Goal: Obtain resource: Download file/media

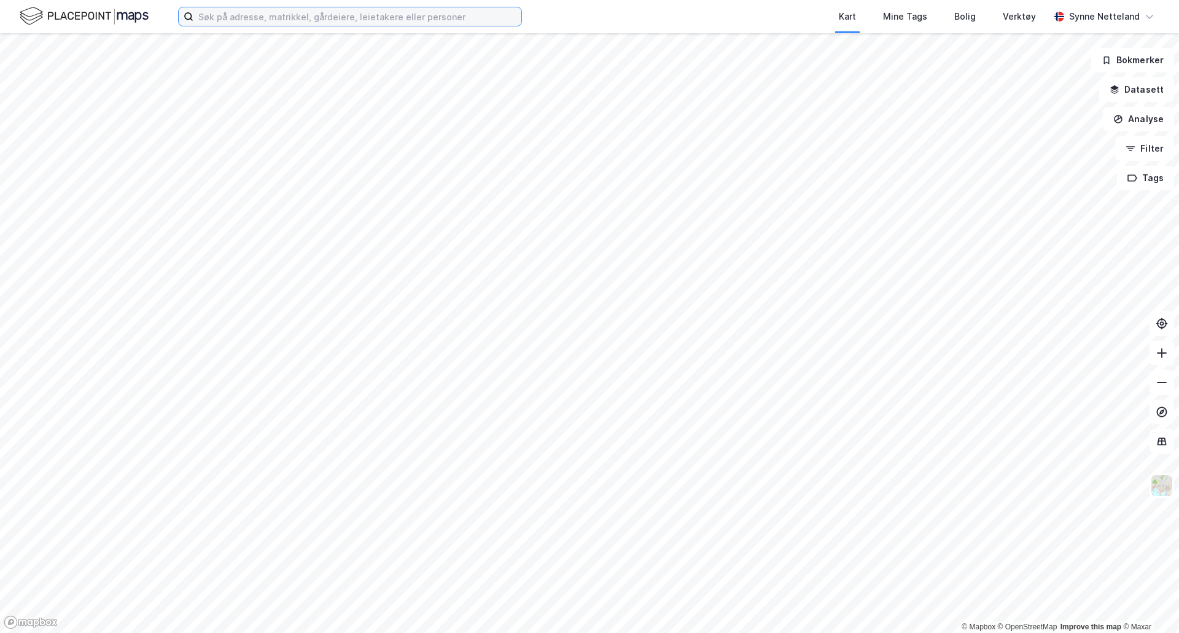
click at [419, 15] on input at bounding box center [357, 16] width 328 height 18
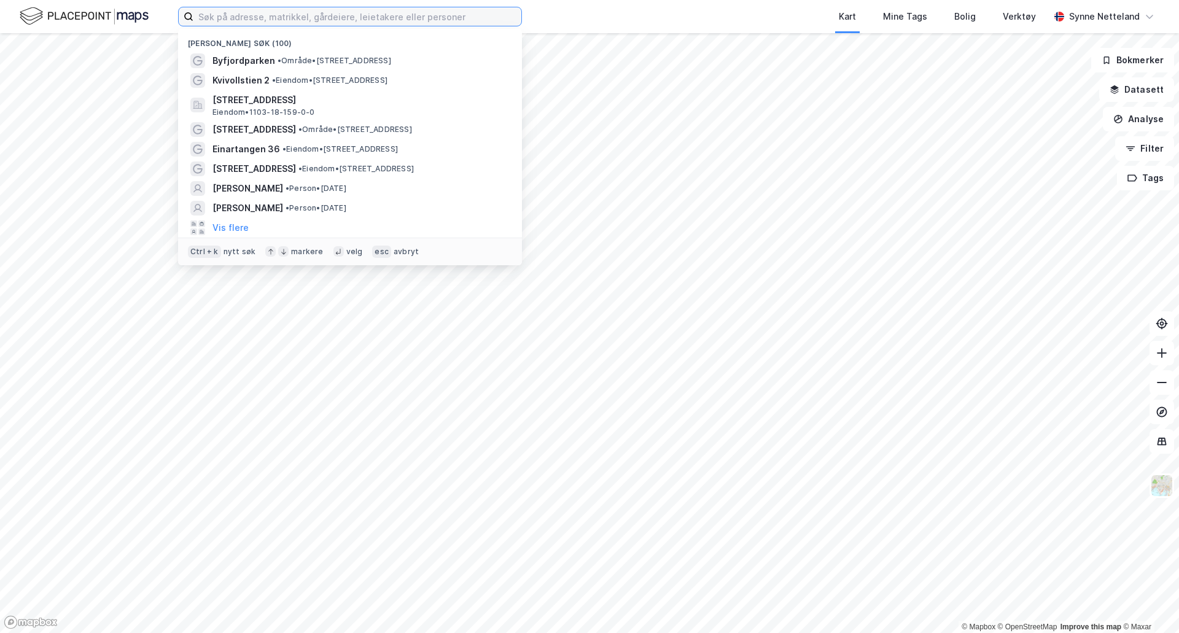
click at [419, 14] on input at bounding box center [357, 16] width 328 height 18
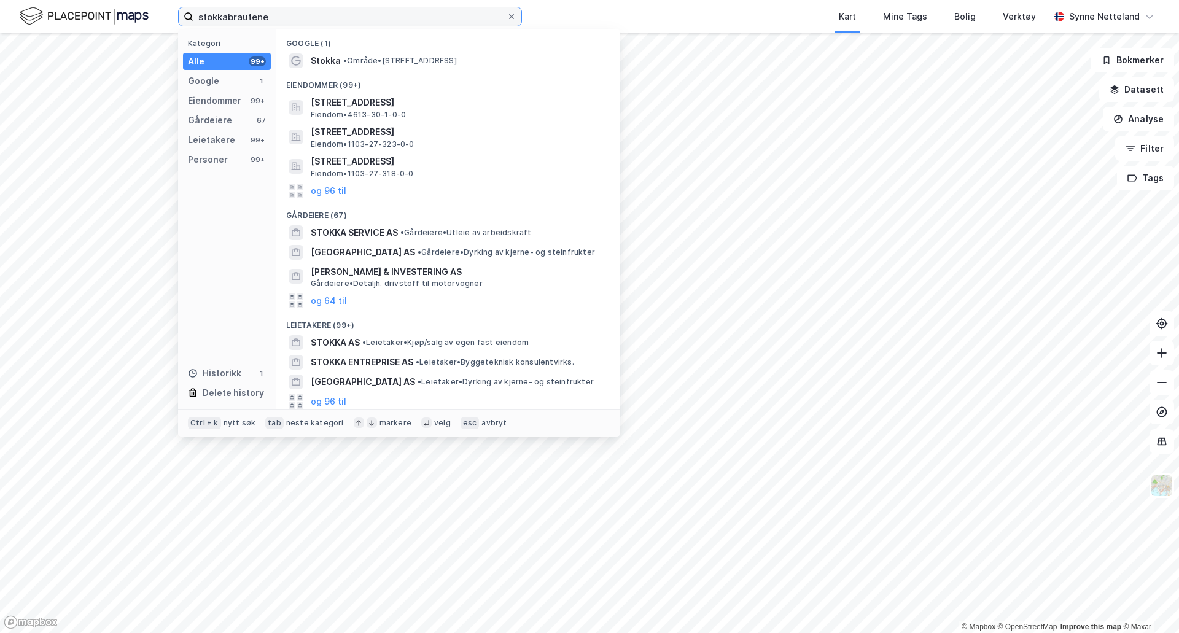
type input "stokkabrautene"
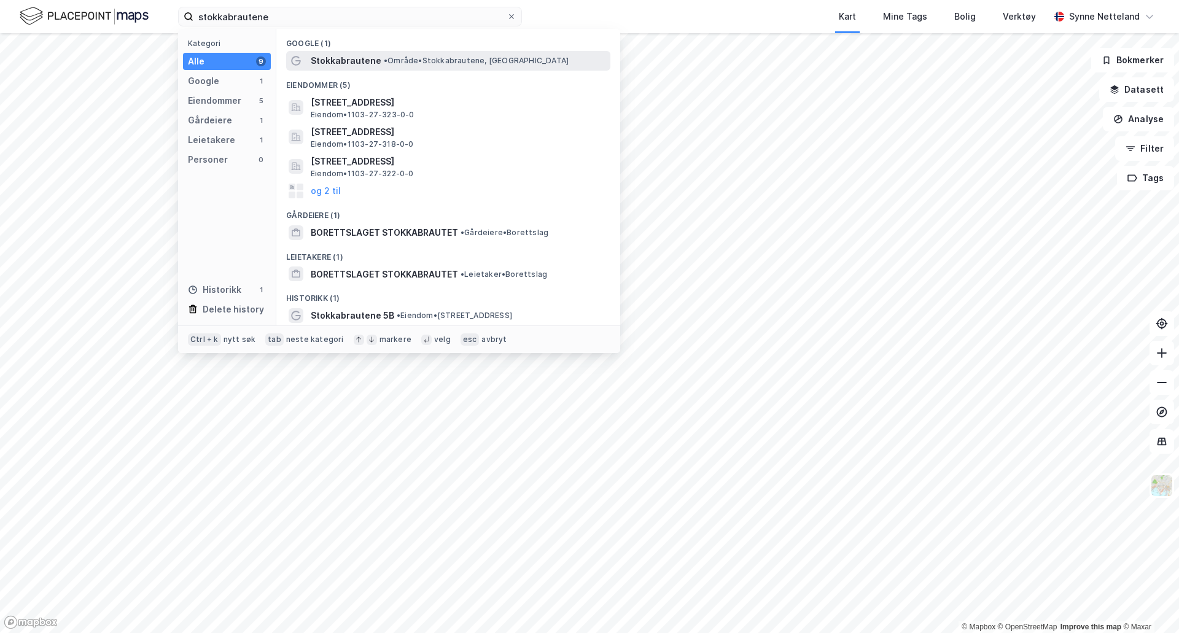
click at [461, 58] on span "• Område • Stokkabrautene, [GEOGRAPHIC_DATA]" at bounding box center [476, 61] width 185 height 10
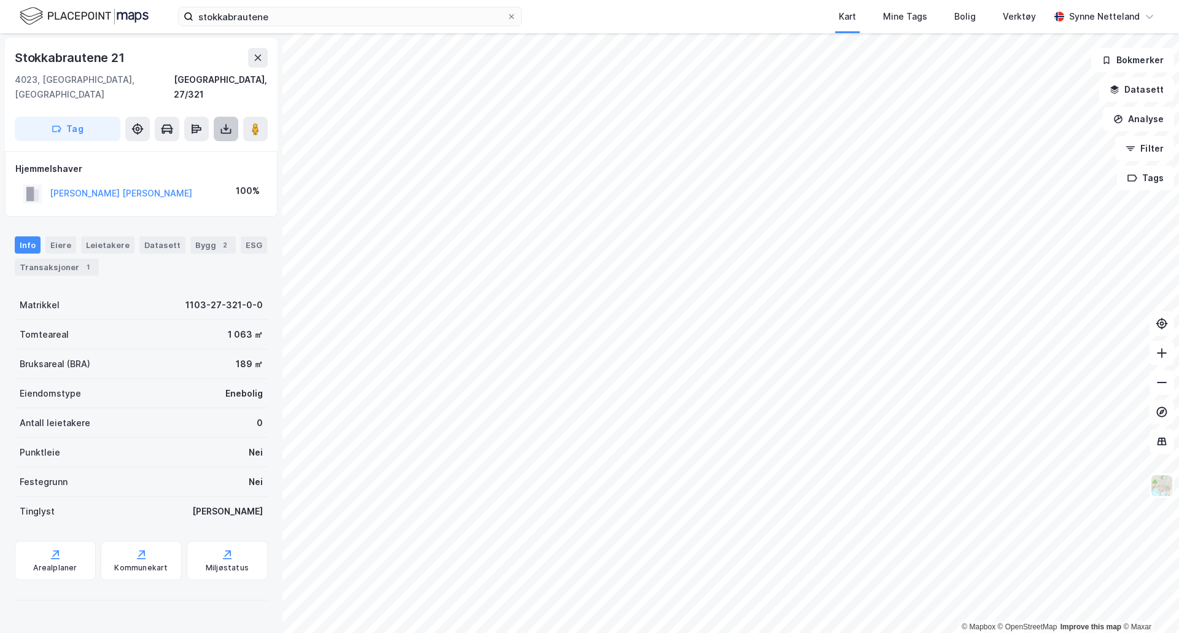
click at [222, 117] on button at bounding box center [226, 129] width 25 height 25
click at [187, 149] on div "Last ned grunnbok" at bounding box center [165, 154] width 71 height 10
